Goal: Task Accomplishment & Management: Manage account settings

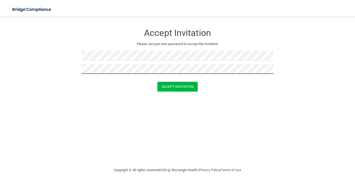
click at [177, 86] on button "Accept Invitation" at bounding box center [177, 87] width 40 height 10
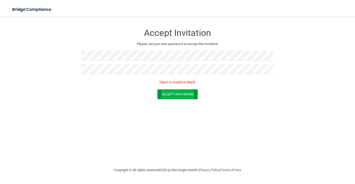
click at [174, 92] on button "Accept Invitation" at bounding box center [177, 95] width 40 height 10
click at [60, 47] on form "Accept Invitation Please set your new password to accept the invitation Token i…" at bounding box center [178, 64] width 334 height 84
click at [174, 95] on button "Accept Invitation" at bounding box center [177, 95] width 40 height 10
click at [167, 8] on nav "Toggle navigation Manage My Enterprise Manage My Location" at bounding box center [177, 8] width 355 height 17
click at [44, 8] on img at bounding box center [32, 9] width 48 height 11
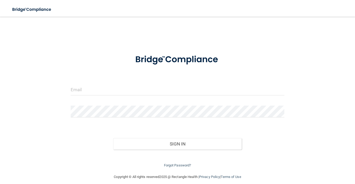
click at [105, 96] on div at bounding box center [177, 92] width 221 height 16
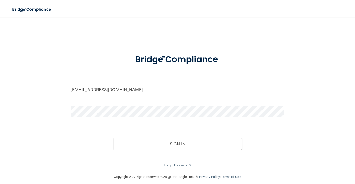
type input "[EMAIL_ADDRESS][DOMAIN_NAME]"
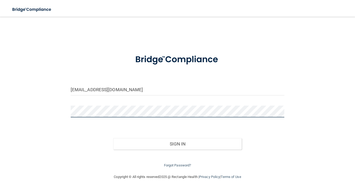
click at [177, 143] on button "Sign In" at bounding box center [177, 144] width 128 height 12
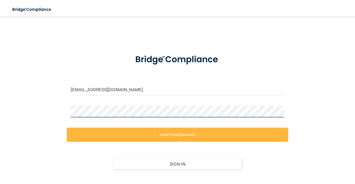
click at [70, 112] on div at bounding box center [177, 114] width 221 height 16
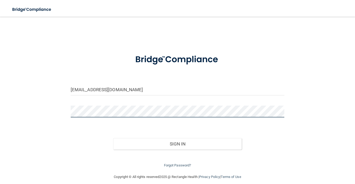
click at [177, 143] on button "Sign In" at bounding box center [177, 144] width 128 height 12
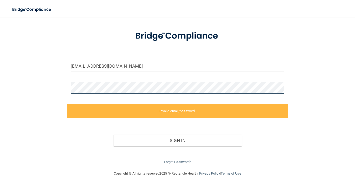
scroll to position [23, 0]
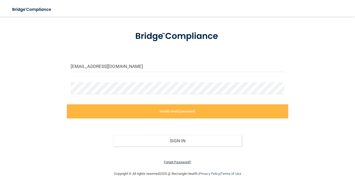
click at [173, 161] on link "Forgot Password?" at bounding box center [177, 163] width 27 height 4
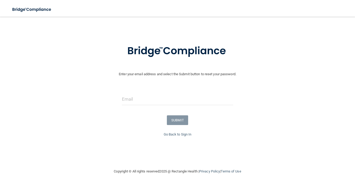
scroll to position [8, 0]
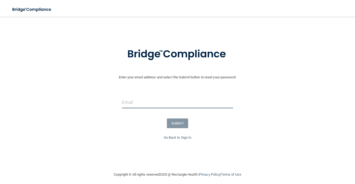
click at [133, 101] on input "email" at bounding box center [177, 103] width 111 height 12
type input "[EMAIL_ADDRESS][DOMAIN_NAME]"
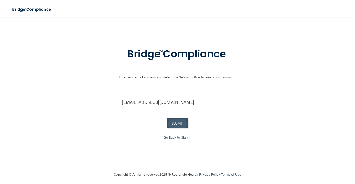
click at [171, 122] on button "SUBMIT" at bounding box center [177, 124] width 21 height 10
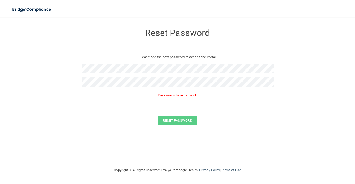
click at [60, 70] on form "Reset Password Please add the new password to access the Portal Passwords have …" at bounding box center [178, 77] width 334 height 110
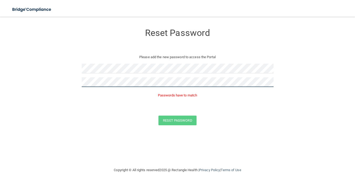
click at [67, 77] on form "Reset Password Please add the new password to access the Portal Passwords have …" at bounding box center [178, 77] width 334 height 110
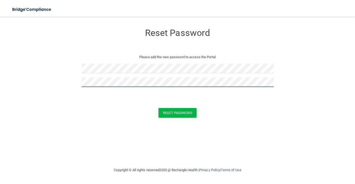
click at [177, 112] on button "Reset Password" at bounding box center [177, 113] width 38 height 10
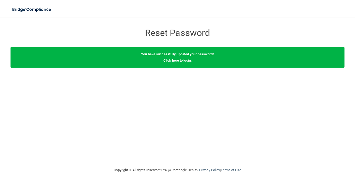
click at [175, 63] on div "You have successfully updated your password! Click here to login ." at bounding box center [178, 57] width 334 height 20
click at [176, 60] on link "Click here to login" at bounding box center [176, 61] width 27 height 4
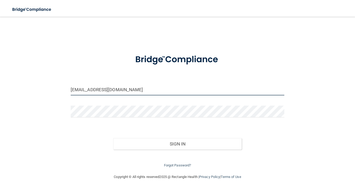
type input "[EMAIL_ADDRESS][DOMAIN_NAME]"
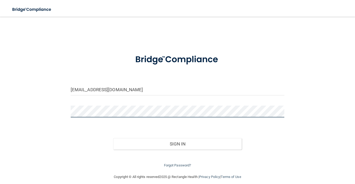
click at [177, 143] on button "Sign In" at bounding box center [177, 144] width 128 height 12
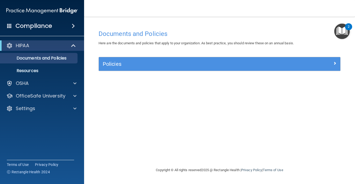
click at [153, 68] on div "Policies" at bounding box center [219, 64] width 241 height 14
click at [127, 64] on h5 "Policies" at bounding box center [189, 64] width 173 height 6
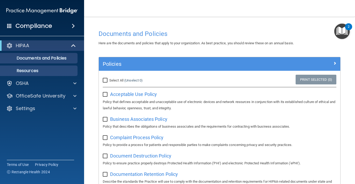
click at [41, 70] on p "Resources" at bounding box center [39, 70] width 72 height 5
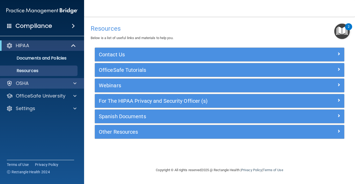
click at [38, 83] on div "OSHA" at bounding box center [34, 83] width 65 height 6
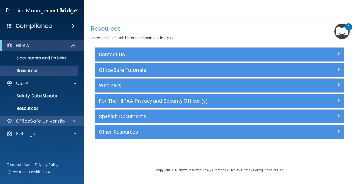
click at [55, 119] on p "OfficeSafe University" at bounding box center [41, 121] width 50 height 6
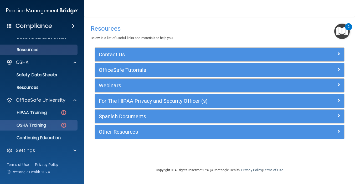
scroll to position [21, 0]
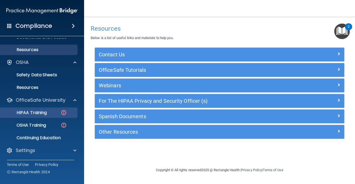
click at [45, 112] on p "HIPAA Training" at bounding box center [24, 112] width 43 height 5
